Goal: Task Accomplishment & Management: Manage account settings

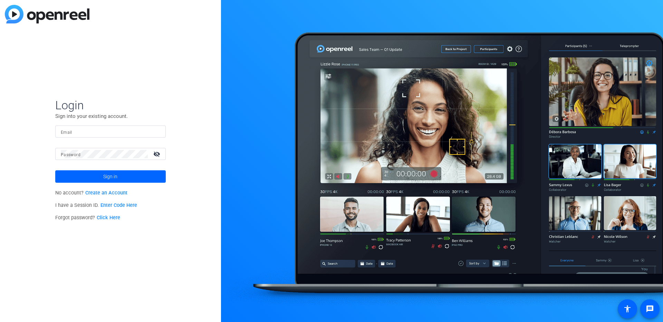
click at [111, 133] on input "Email" at bounding box center [110, 132] width 99 height 8
click at [129, 117] on p "Sign into your existing account." at bounding box center [110, 117] width 110 height 8
click at [98, 132] on input "Email" at bounding box center [110, 132] width 99 height 8
type input "abc@gmail.com"
click at [116, 178] on span "Sign in" at bounding box center [110, 176] width 14 height 17
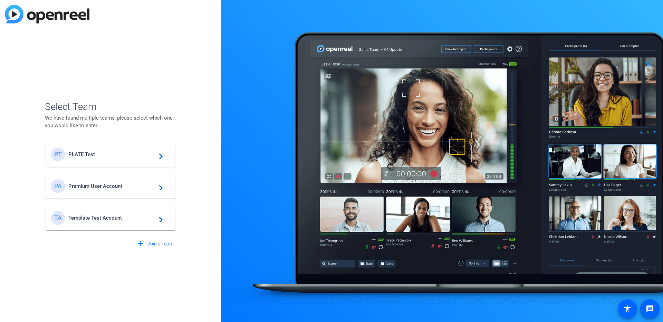
click at [155, 157] on mat-icon "navigate_next" at bounding box center [159, 154] width 8 height 8
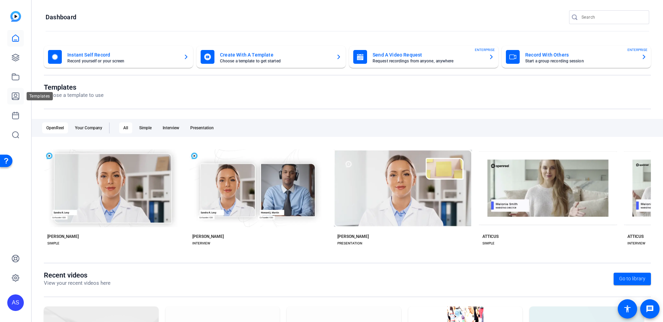
click at [16, 93] on icon at bounding box center [15, 96] width 7 height 7
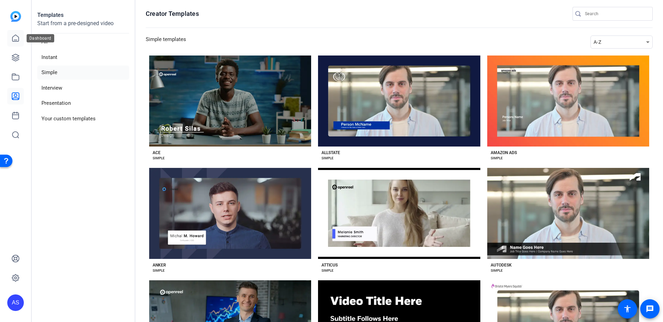
click at [16, 36] on icon at bounding box center [15, 38] width 8 height 8
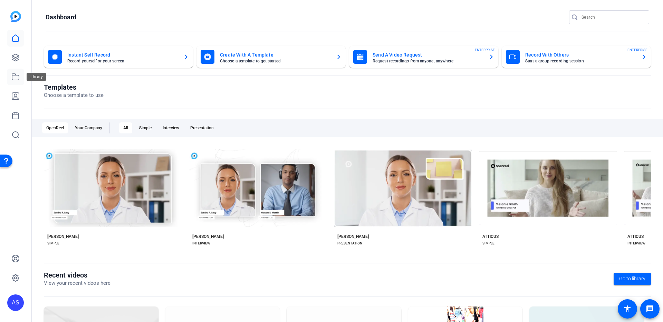
click at [19, 77] on icon at bounding box center [15, 77] width 7 height 6
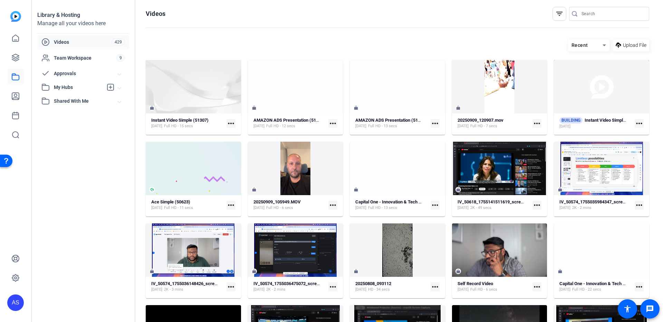
click at [17, 16] on img at bounding box center [15, 16] width 11 height 11
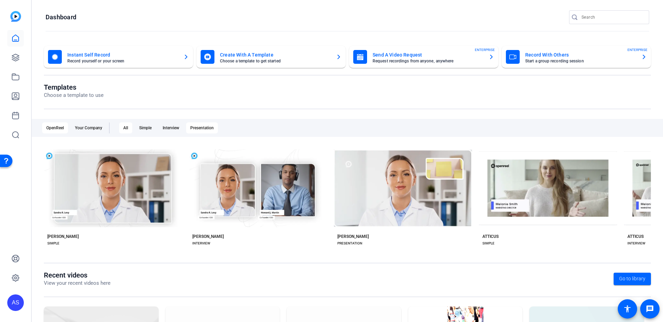
scroll to position [31, 0]
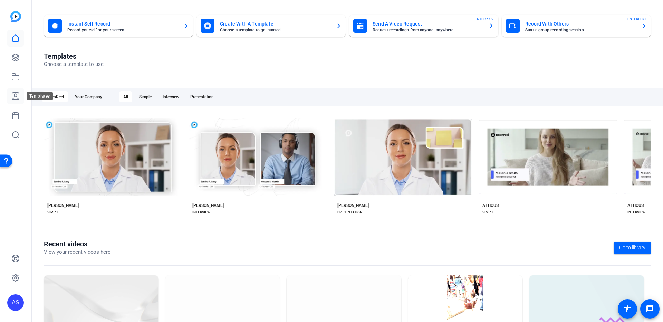
click at [18, 98] on icon at bounding box center [15, 96] width 7 height 7
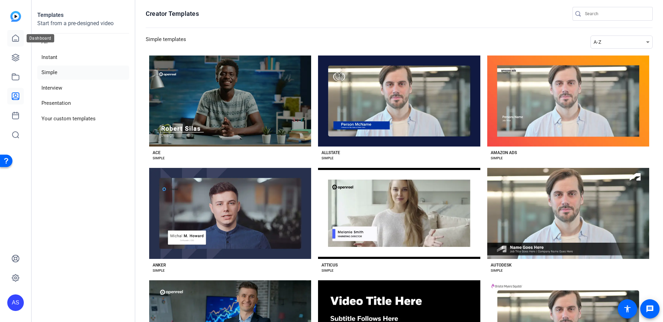
click at [14, 36] on icon at bounding box center [15, 38] width 6 height 7
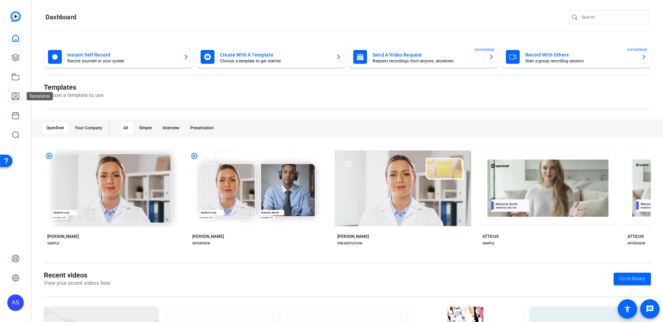
click at [18, 97] on icon at bounding box center [15, 96] width 8 height 8
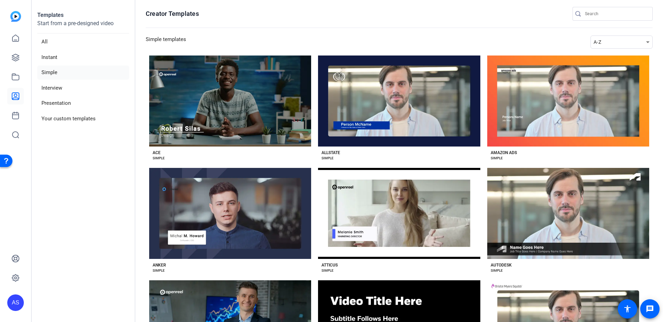
click at [17, 12] on img at bounding box center [15, 16] width 11 height 11
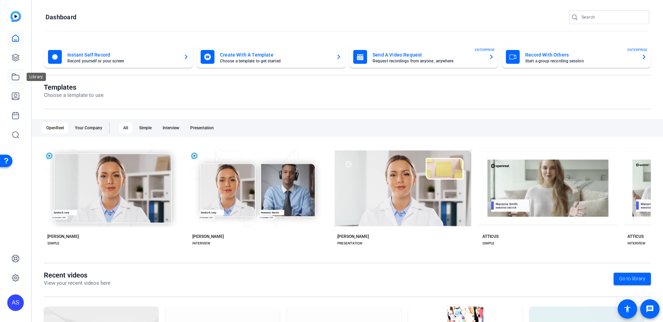
click at [16, 78] on icon at bounding box center [15, 77] width 8 height 8
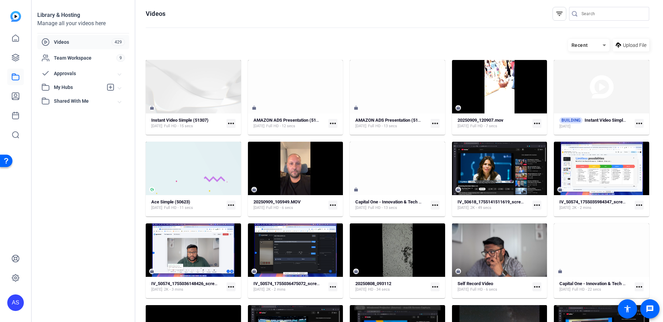
click at [17, 20] on img at bounding box center [15, 16] width 11 height 11
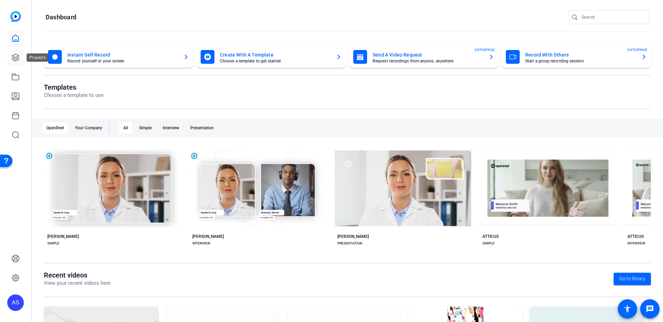
click at [14, 58] on icon at bounding box center [15, 57] width 8 height 8
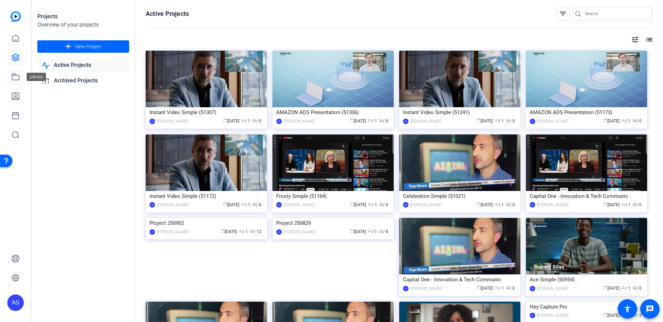
click at [13, 75] on icon at bounding box center [15, 77] width 7 height 6
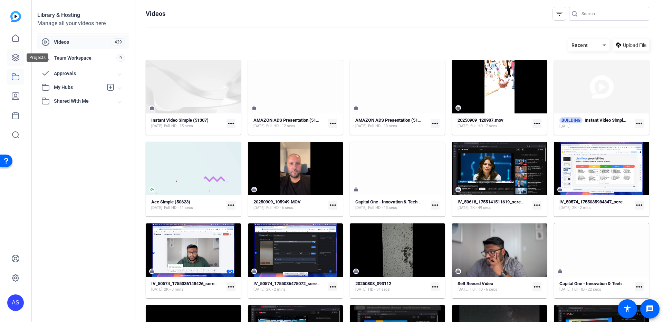
click at [19, 61] on icon at bounding box center [15, 57] width 8 height 8
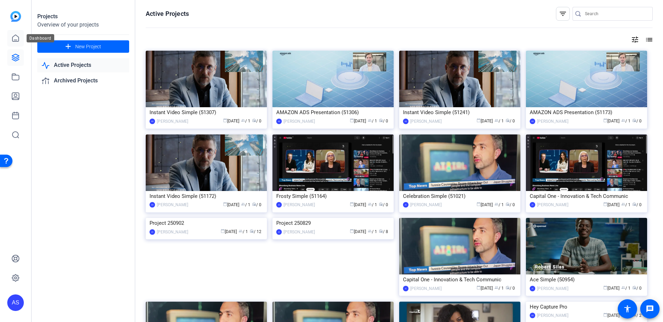
click at [19, 38] on icon at bounding box center [15, 38] width 8 height 8
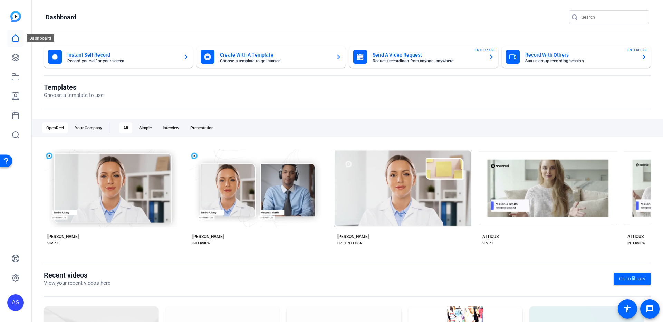
click at [17, 39] on icon at bounding box center [15, 38] width 8 height 8
click at [16, 59] on icon at bounding box center [15, 57] width 7 height 7
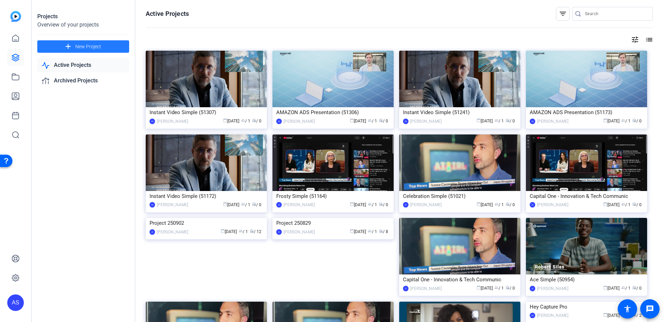
click at [110, 49] on span at bounding box center [83, 46] width 92 height 17
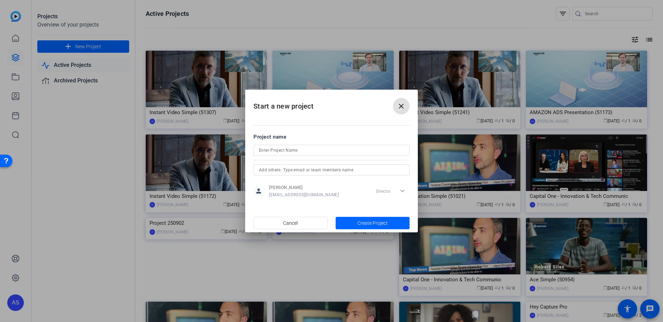
click at [405, 107] on span at bounding box center [401, 106] width 17 height 17
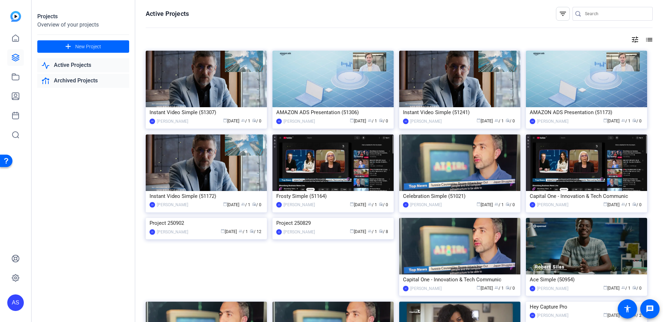
click at [114, 85] on link "Archived Projects" at bounding box center [83, 81] width 92 height 14
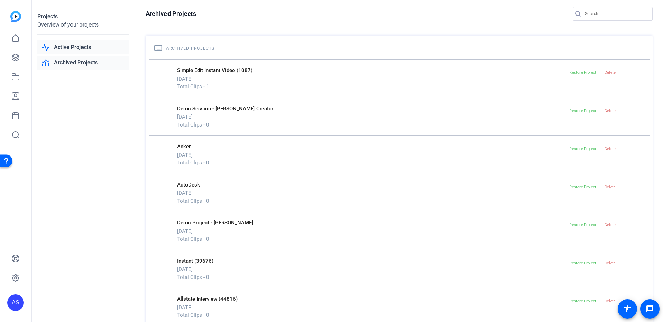
click at [88, 42] on link "Active Projects" at bounding box center [83, 47] width 92 height 14
